Goal: Task Accomplishment & Management: Manage account settings

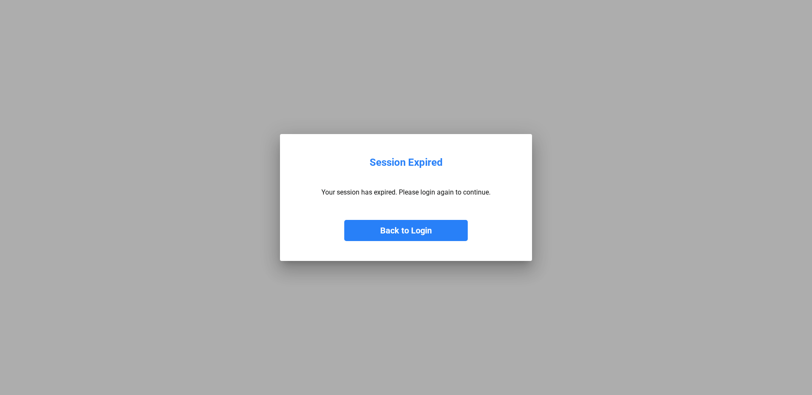
click at [389, 231] on button "Back to Login" at bounding box center [405, 230] width 123 height 21
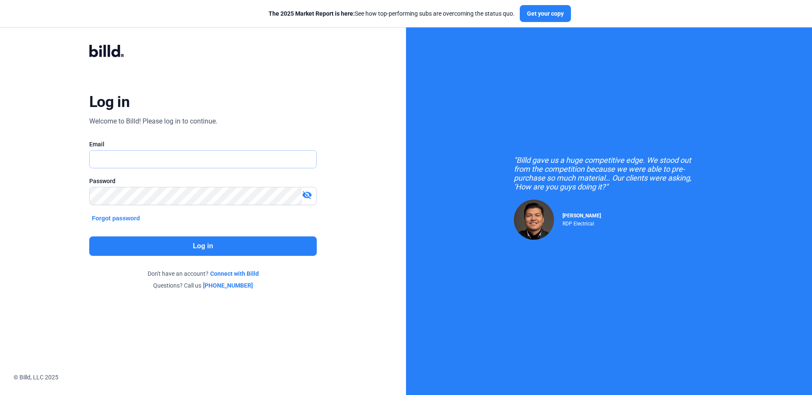
click at [175, 153] on input "text" at bounding box center [198, 159] width 217 height 17
type input "[EMAIL_ADDRESS][DOMAIN_NAME]"
click at [198, 246] on button "Log in" at bounding box center [202, 245] width 227 height 19
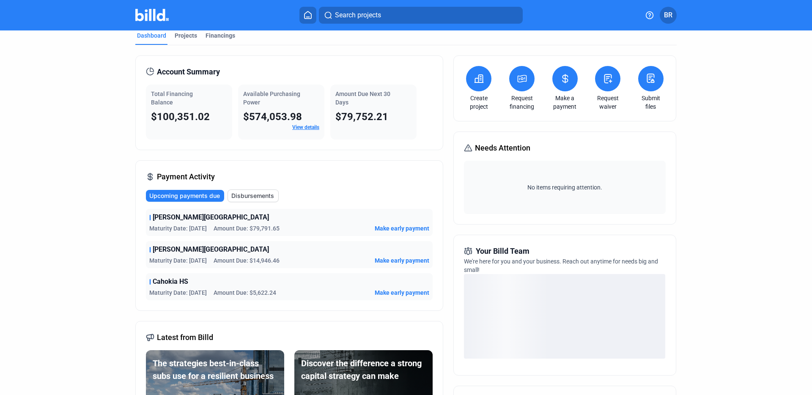
scroll to position [18, 0]
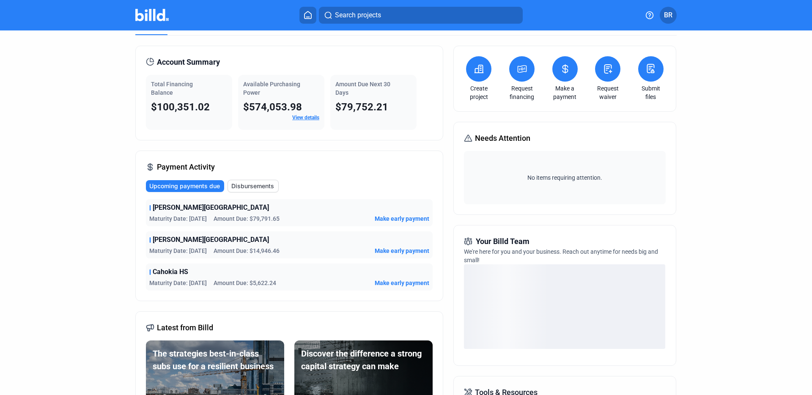
click at [173, 280] on span "Maturity Date: [DATE]" at bounding box center [178, 283] width 58 height 8
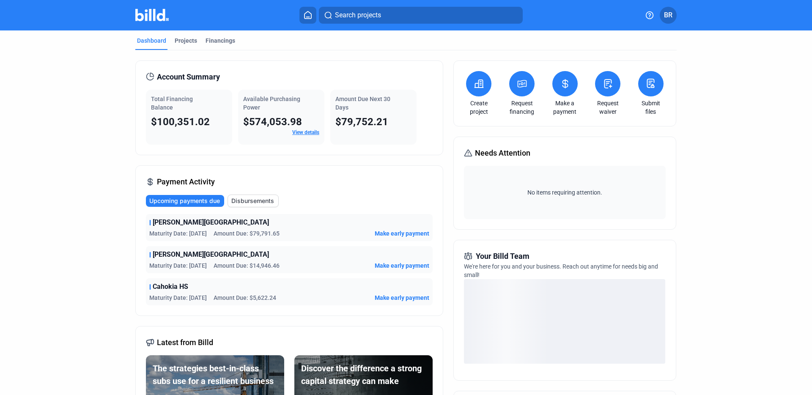
scroll to position [0, 0]
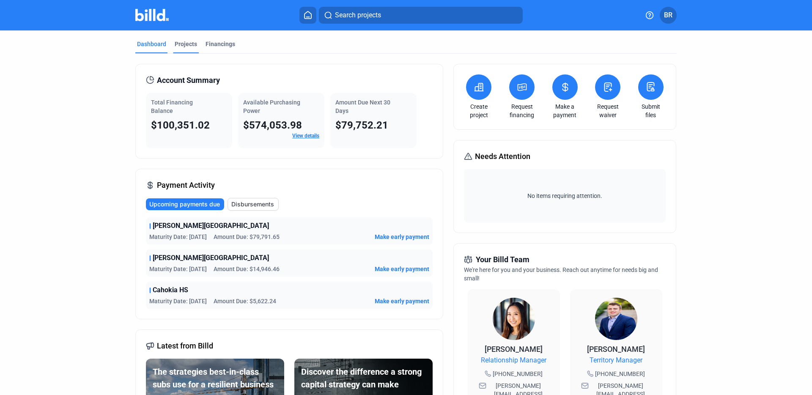
click at [188, 43] on div "Projects" at bounding box center [186, 44] width 22 height 8
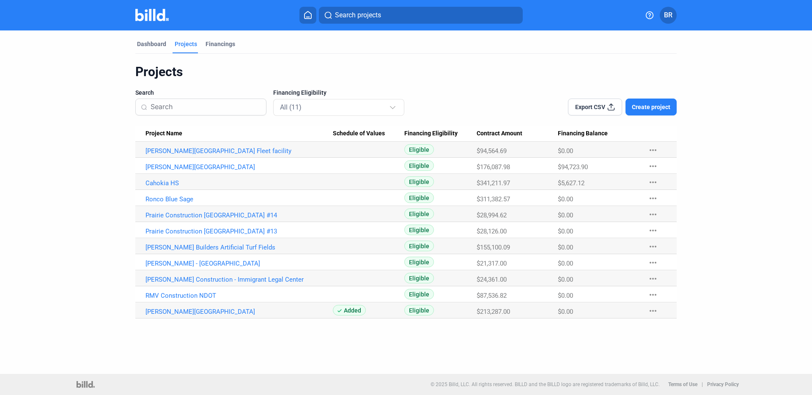
click at [158, 178] on Name "Cahokia HS" at bounding box center [233, 182] width 197 height 16
click at [156, 181] on link "Cahokia HS" at bounding box center [238, 183] width 187 height 8
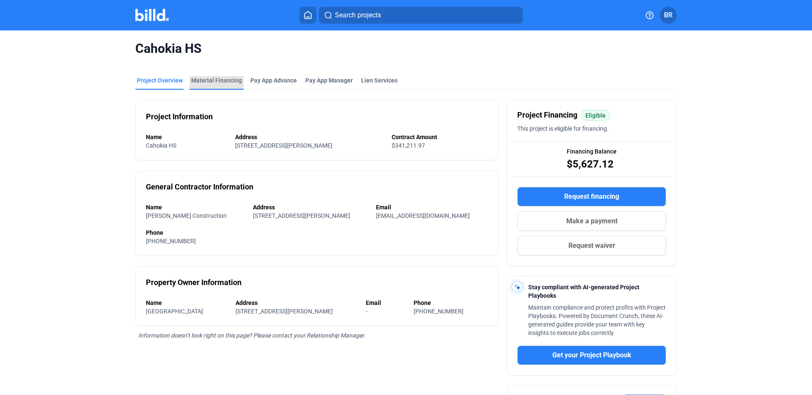
click at [235, 84] on div "Material Financing" at bounding box center [216, 80] width 51 height 8
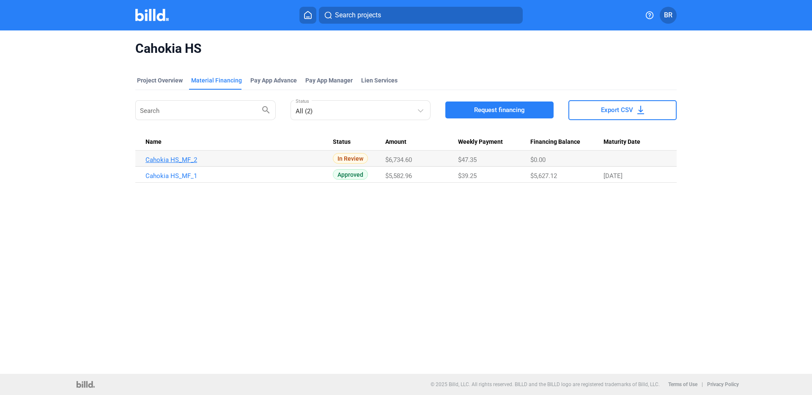
click at [177, 156] on link "Cahokia HS_MF_2" at bounding box center [238, 160] width 187 height 8
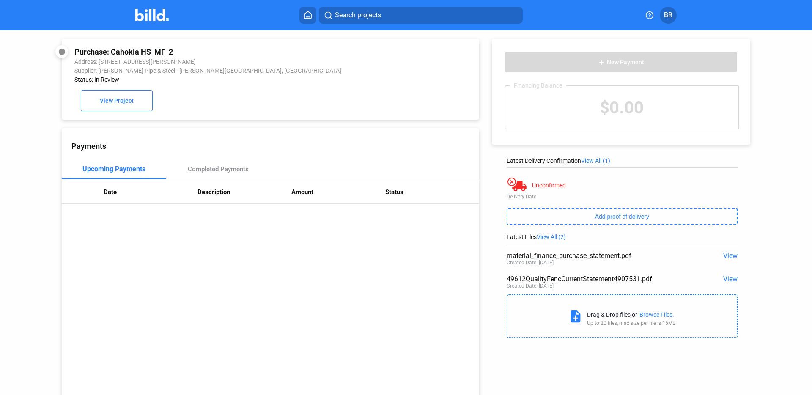
click at [731, 255] on span "View" at bounding box center [730, 256] width 14 height 8
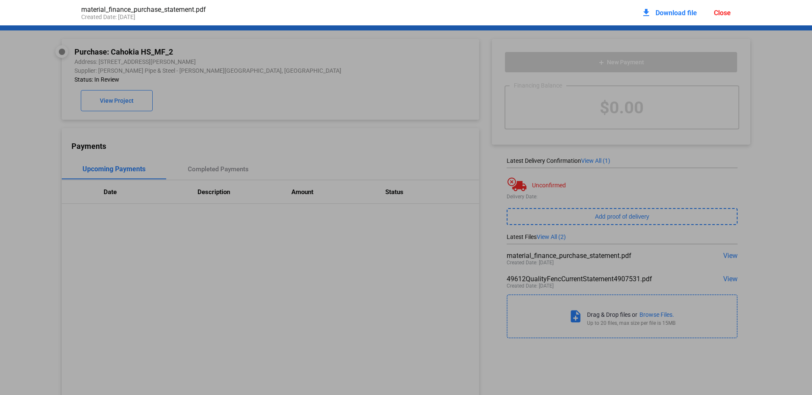
scroll to position [4, 0]
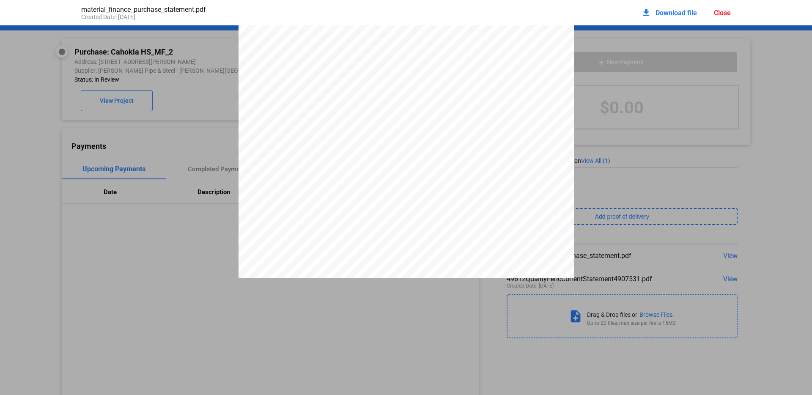
click at [719, 10] on div "Close" at bounding box center [722, 13] width 17 height 8
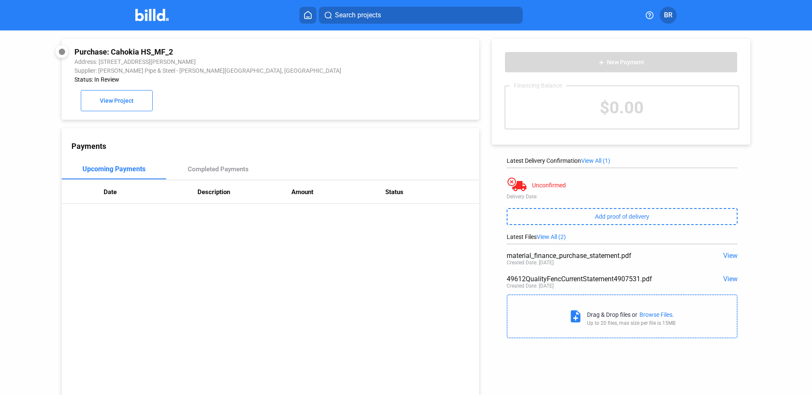
click at [724, 279] on span "View" at bounding box center [730, 279] width 14 height 8
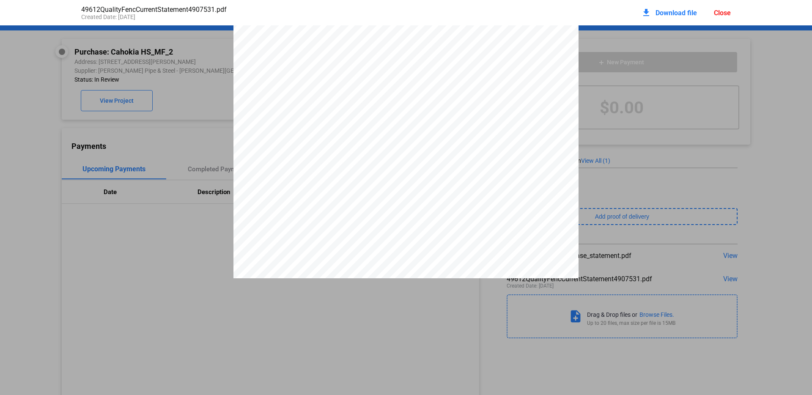
scroll to position [89, 0]
